Goal: Entertainment & Leisure: Consume media (video, audio)

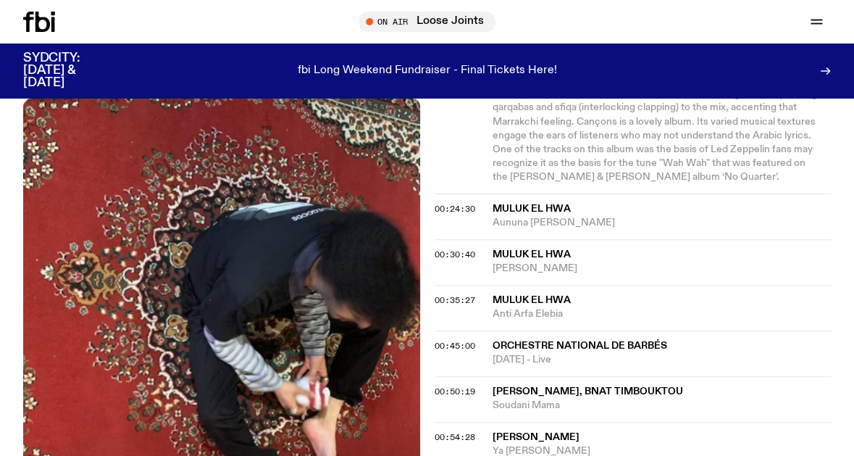
scroll to position [753, 0]
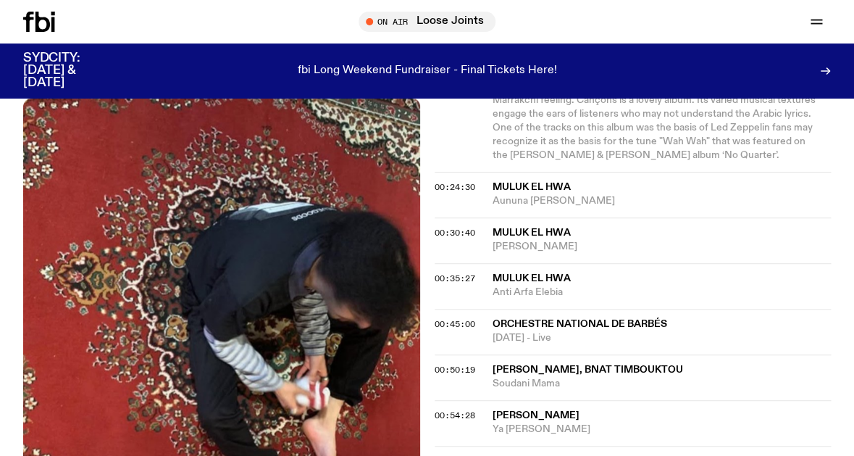
click at [593, 392] on div "00:50:19 Asmaa Hamzaoui, Bnat Timbouktou Soudani Mama" at bounding box center [633, 377] width 397 height 46
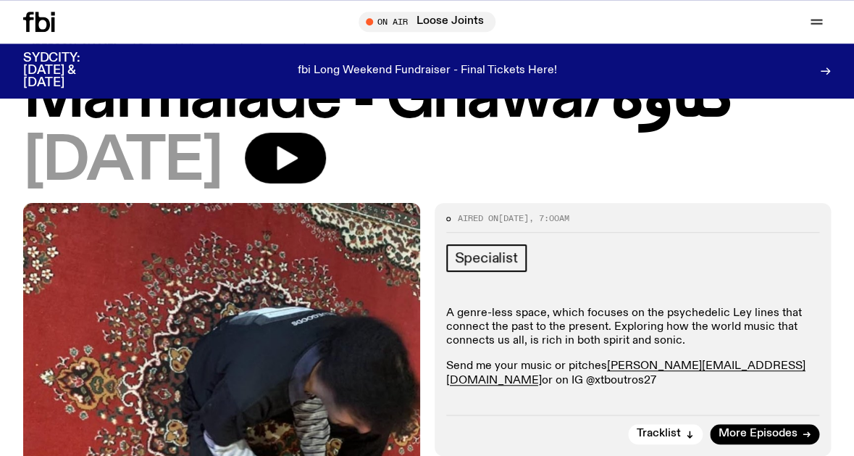
scroll to position [73, 0]
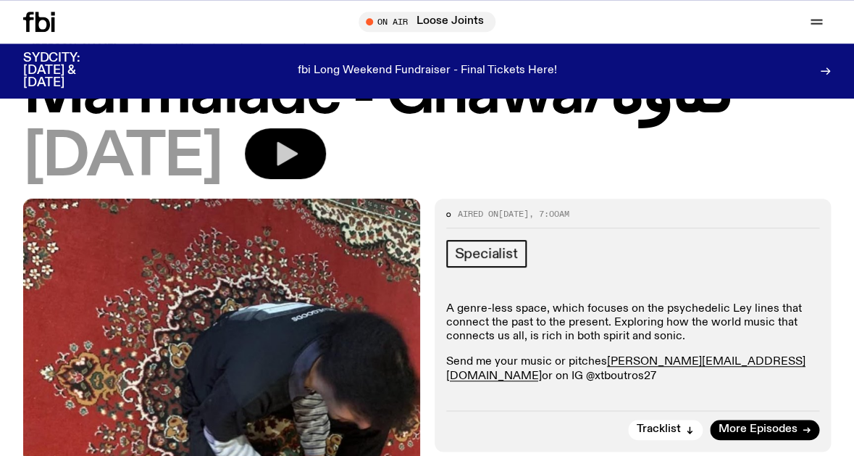
click at [298, 154] on icon "button" at bounding box center [287, 154] width 21 height 24
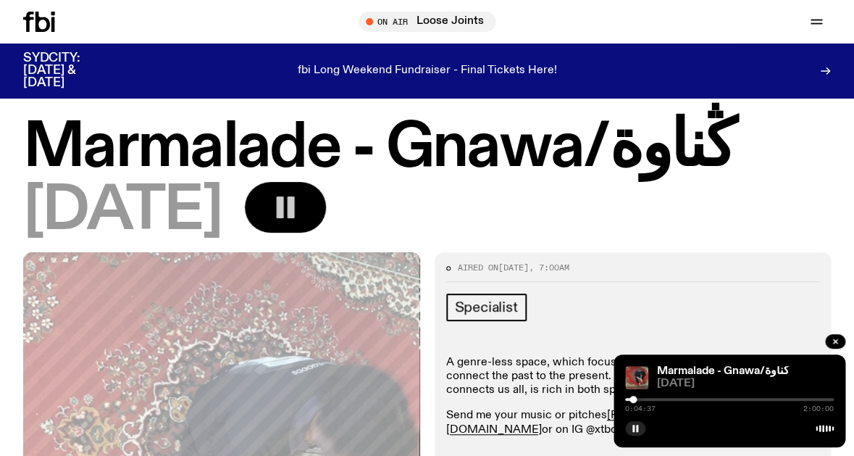
scroll to position [0, 0]
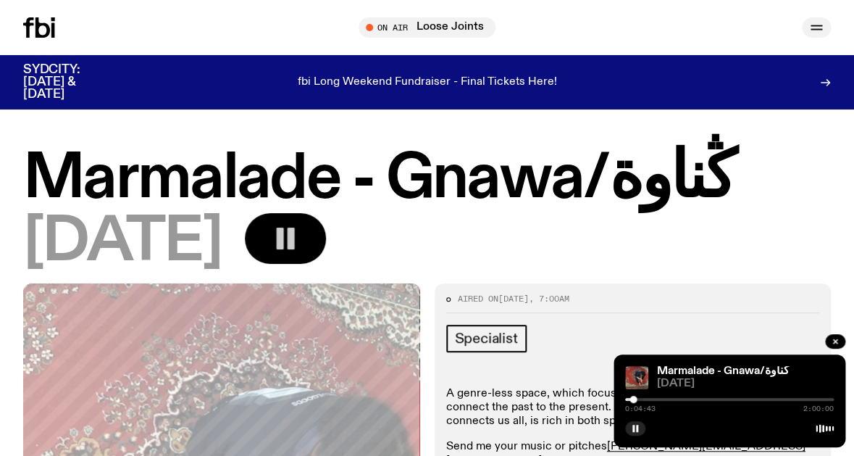
click at [820, 30] on icon "button" at bounding box center [816, 30] width 12 height 0
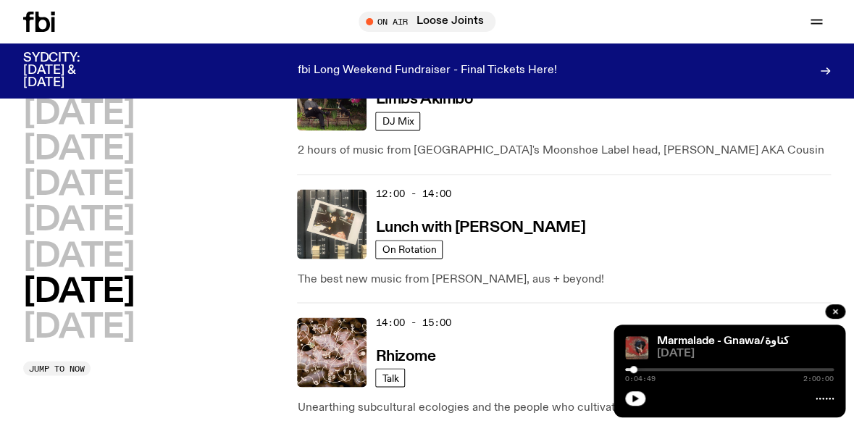
scroll to position [1038, 0]
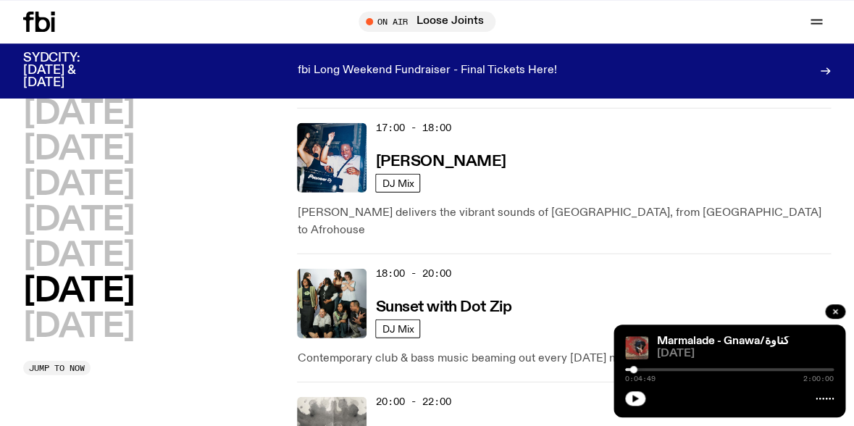
click at [263, 305] on div "[DATE] [DATE] [DATE] [DATE] [DATE] [DATE] [DATE]" at bounding box center [152, 220] width 259 height 245
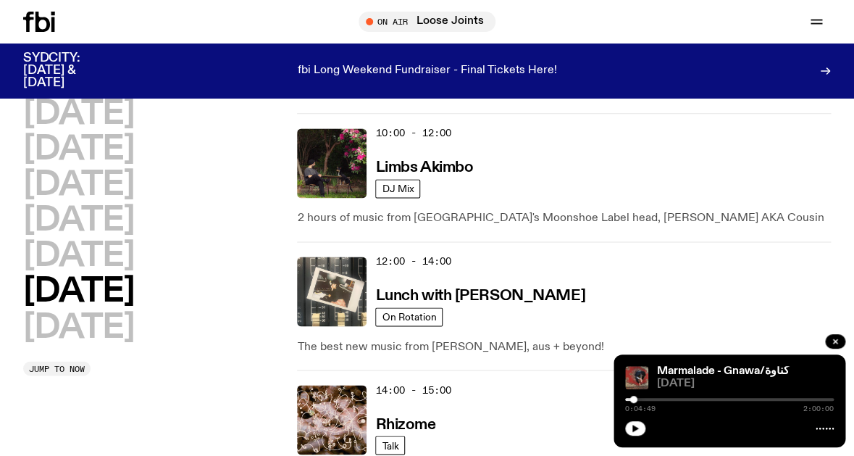
scroll to position [747, 0]
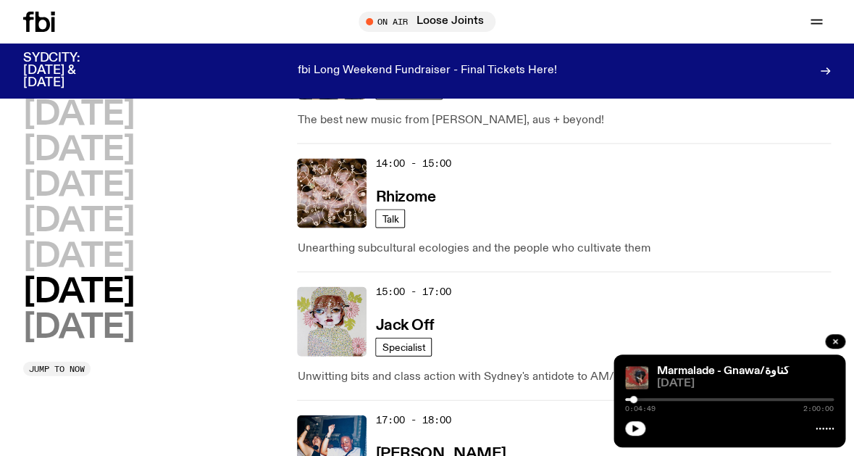
click at [115, 328] on h2 "[DATE]" at bounding box center [78, 327] width 111 height 33
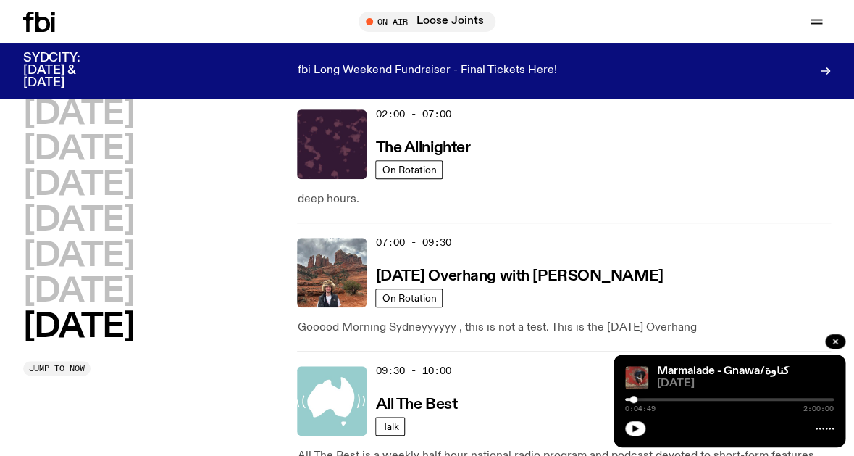
scroll to position [0, 0]
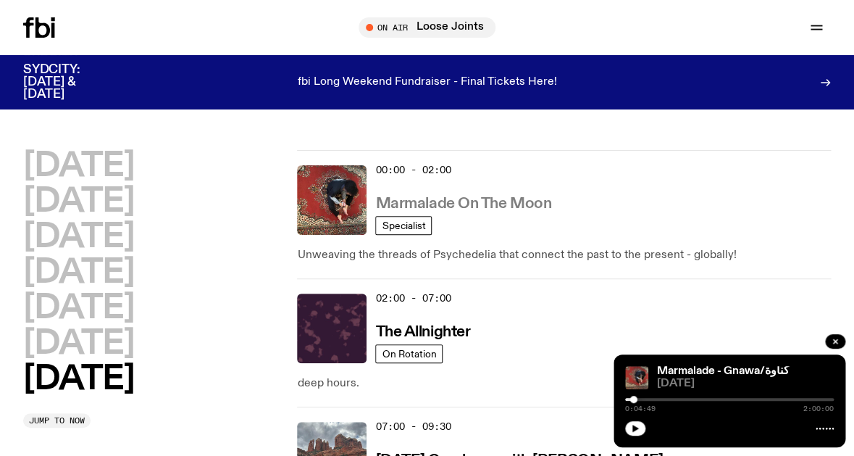
click at [445, 209] on h3 "Marmalade On The Moon" at bounding box center [463, 203] width 176 height 15
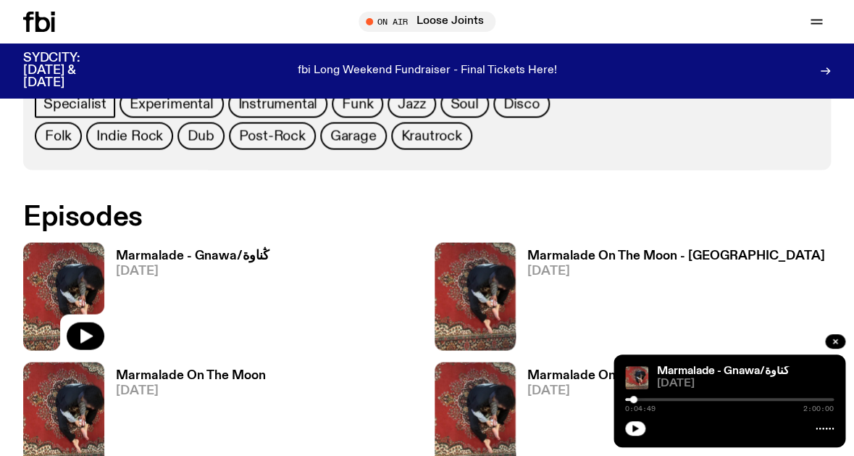
scroll to position [847, 0]
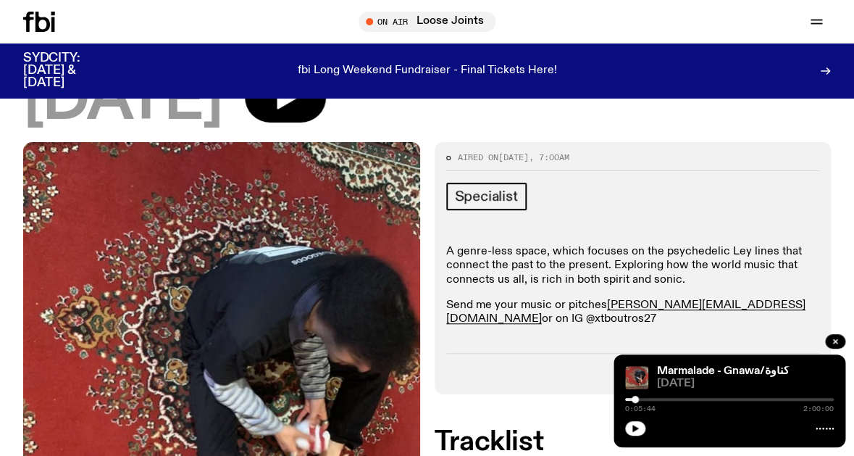
scroll to position [198, 0]
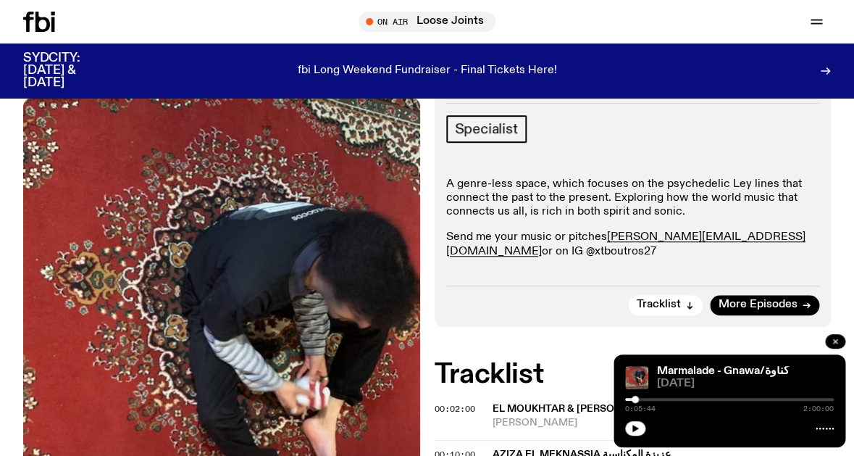
click at [836, 340] on icon "button" at bounding box center [835, 341] width 4 height 4
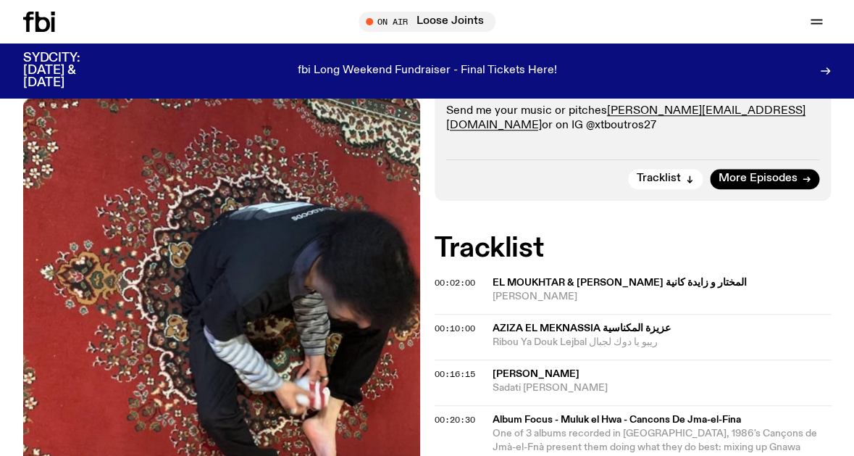
scroll to position [304, 0]
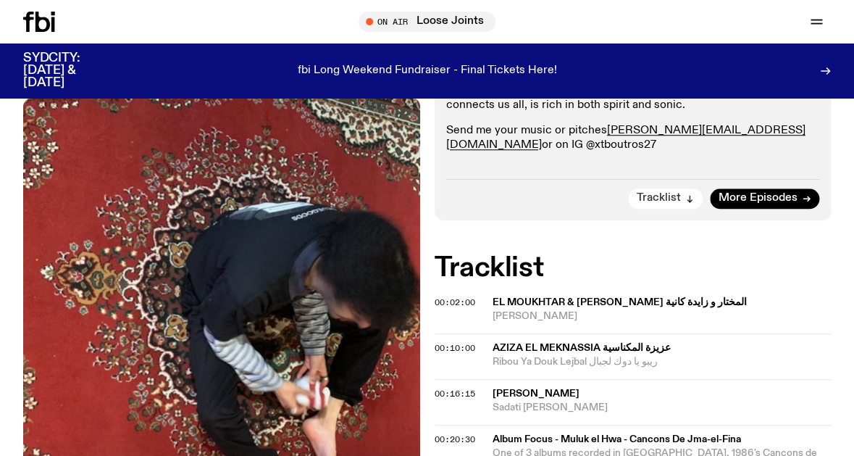
click at [672, 197] on span "Tracklist" at bounding box center [659, 198] width 44 height 11
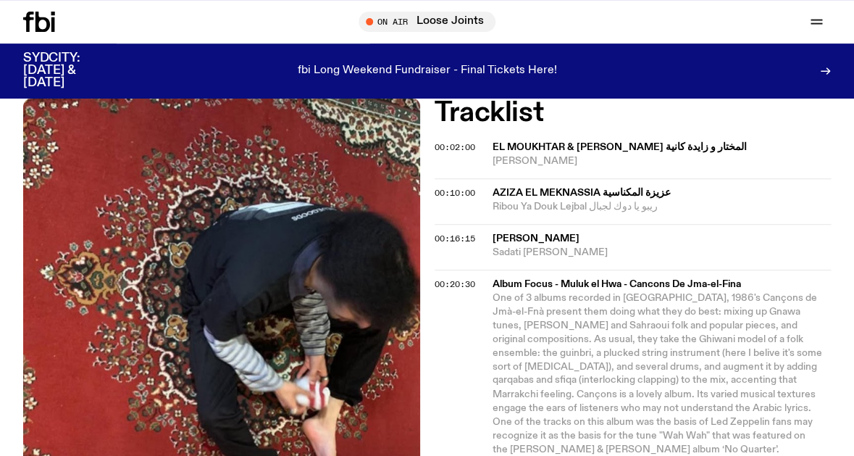
scroll to position [461, 0]
click at [813, 143] on span "El Moukhtar & Zaida Kania المختار و زايدة كانية" at bounding box center [661, 146] width 339 height 14
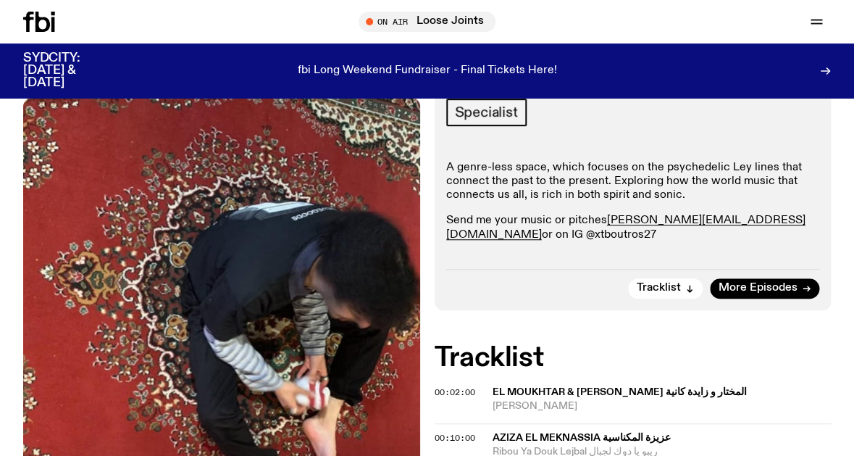
scroll to position [264, 0]
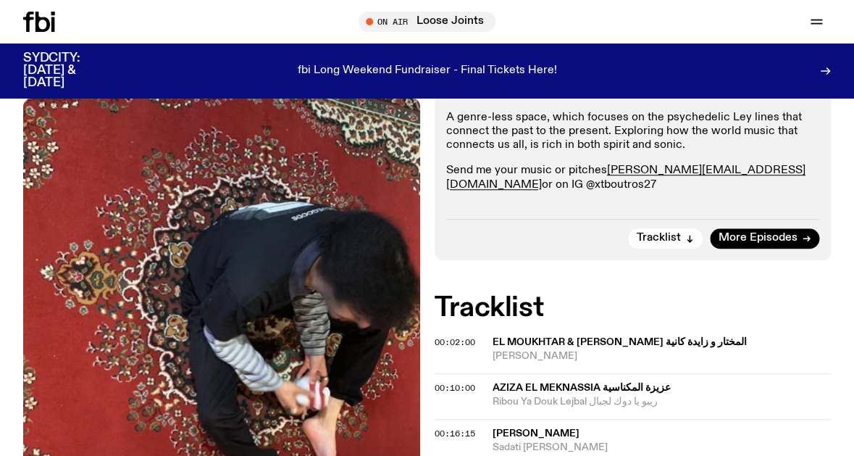
click at [469, 319] on h2 "Tracklist" at bounding box center [633, 308] width 397 height 26
copy body "Radio Schedule Explore Read Volunteer Newsletter Genres SMAC Awards 2024 Statio…"
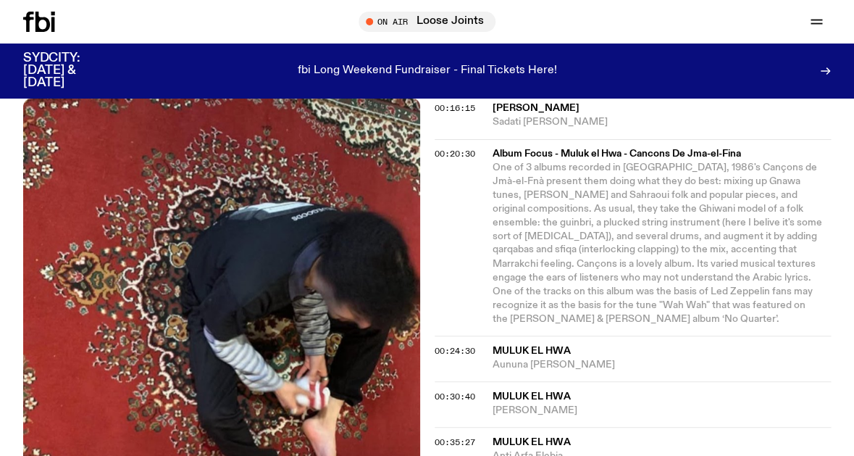
scroll to position [411, 0]
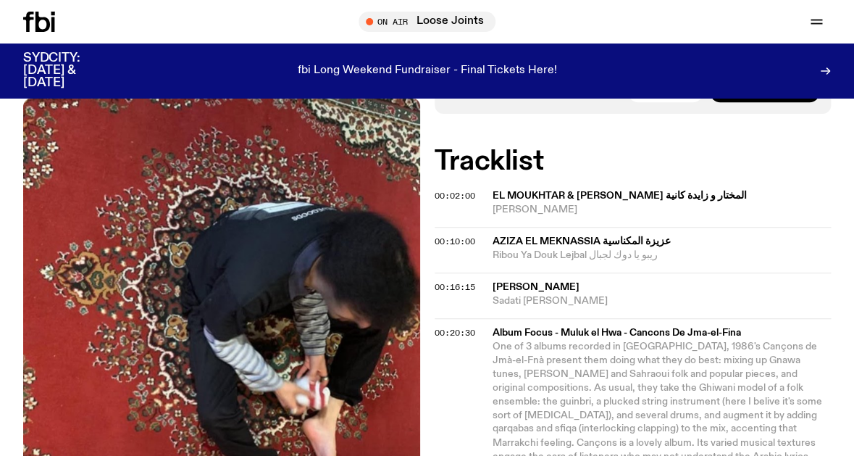
click at [722, 303] on span "Sadati Huma Shorafa" at bounding box center [661, 301] width 339 height 14
click at [538, 294] on span "Sadati Huma Shorafa" at bounding box center [661, 301] width 339 height 14
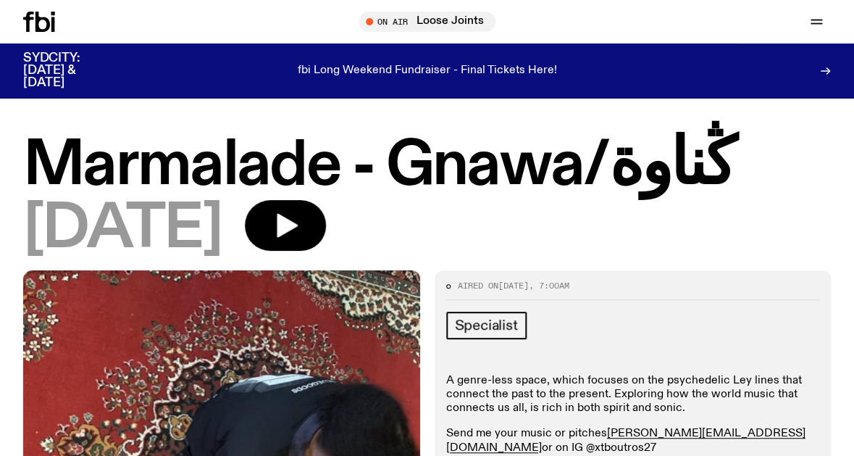
scroll to position [0, 0]
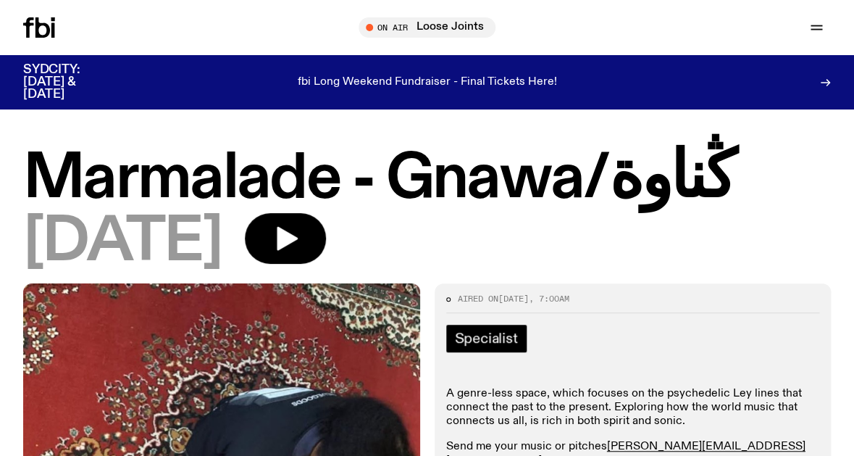
click at [471, 337] on span "Specialist" at bounding box center [486, 338] width 63 height 16
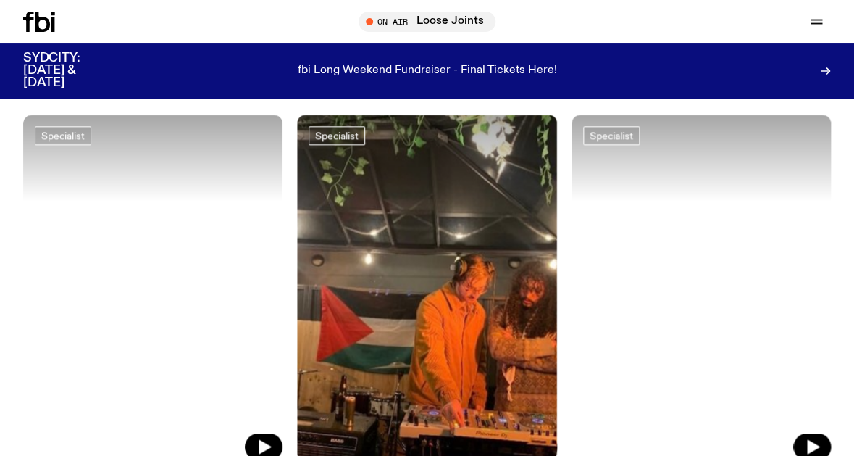
scroll to position [2326, 0]
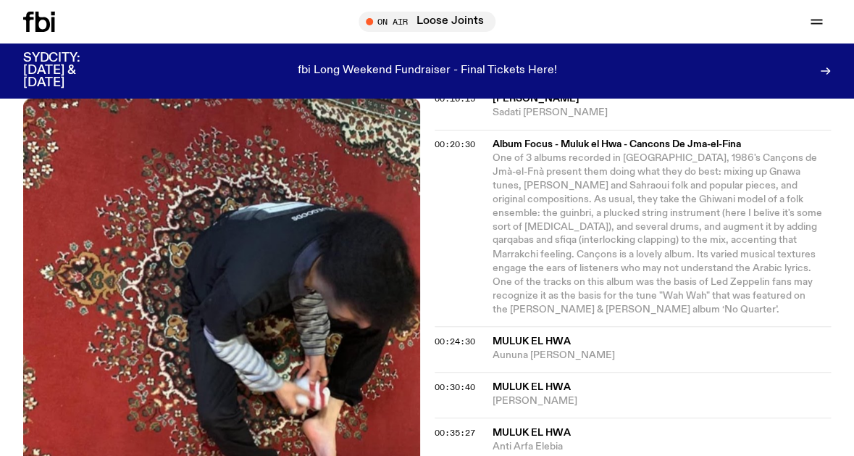
scroll to position [662, 0]
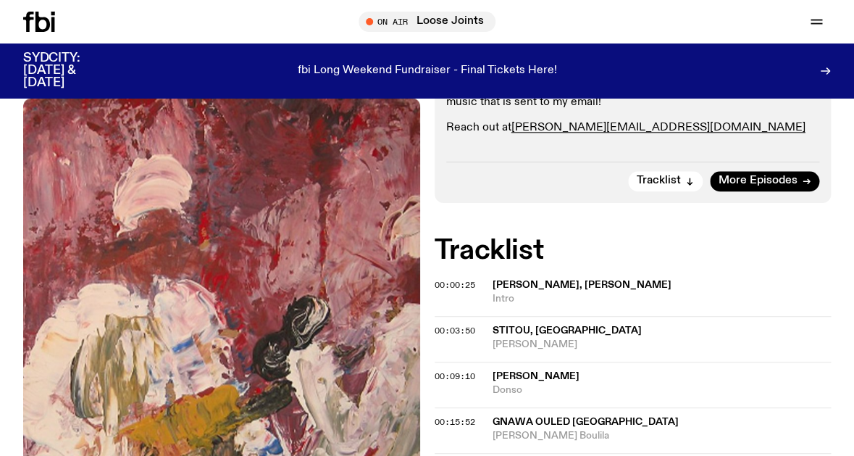
scroll to position [332, 0]
